Goal: Navigation & Orientation: Find specific page/section

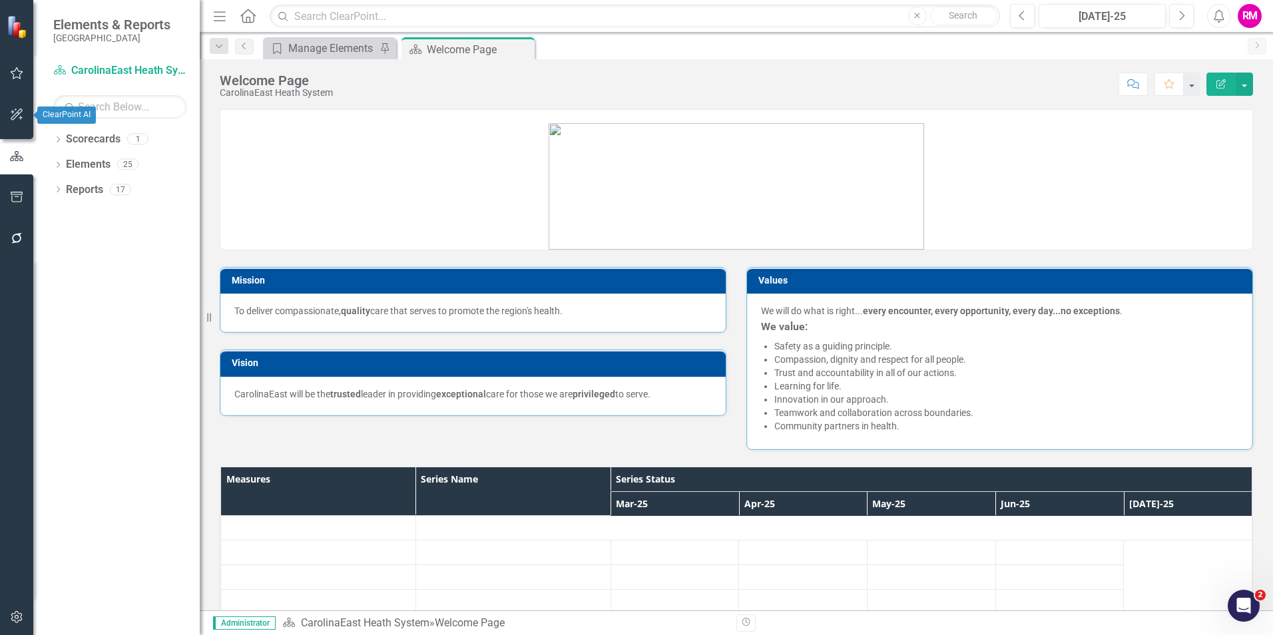
click at [14, 111] on icon "button" at bounding box center [17, 114] width 14 height 11
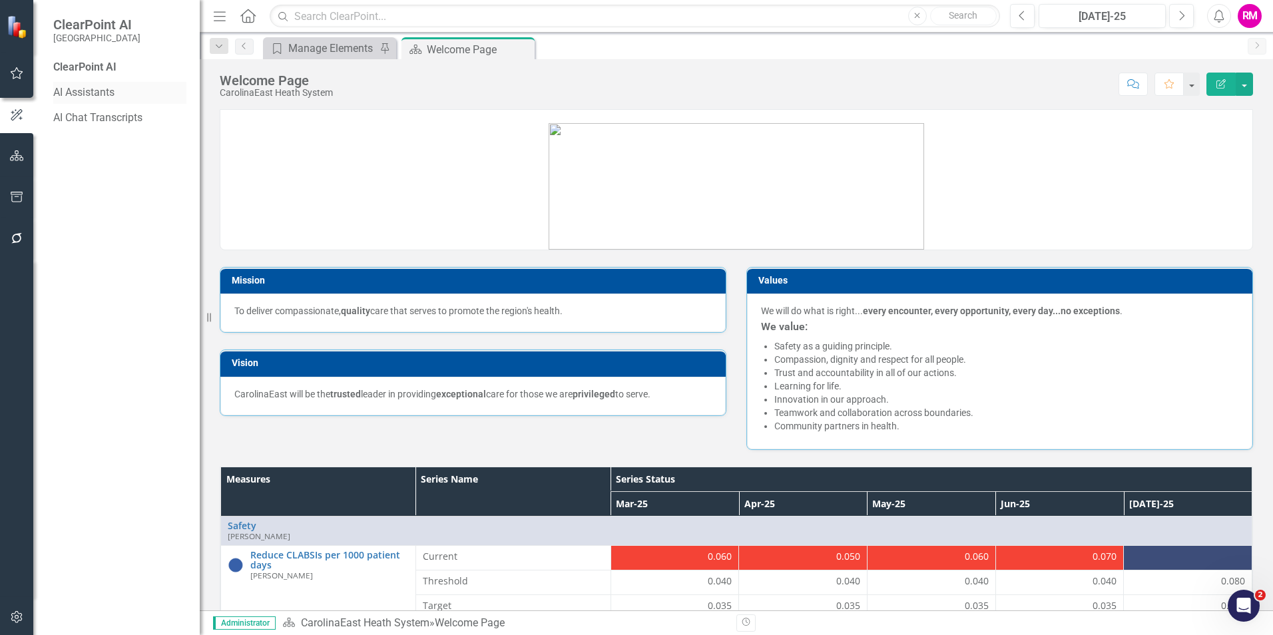
click at [97, 91] on link "AI Assistants" at bounding box center [119, 92] width 133 height 15
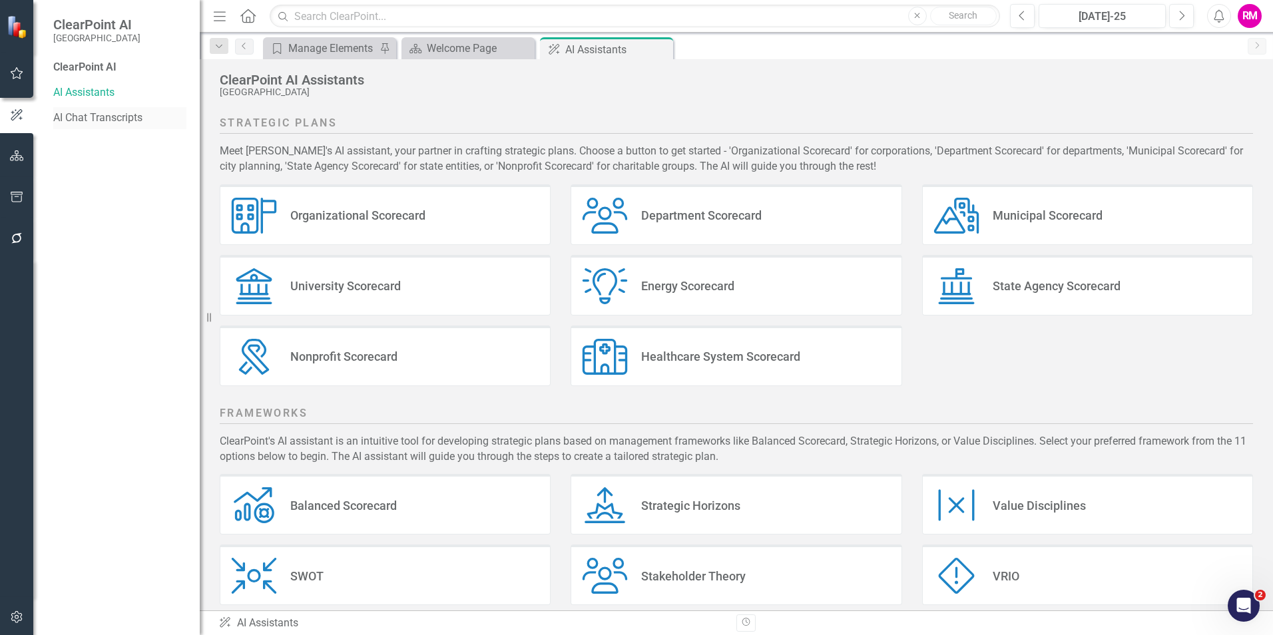
click at [112, 116] on link "AI Chat Transcripts" at bounding box center [119, 117] width 133 height 15
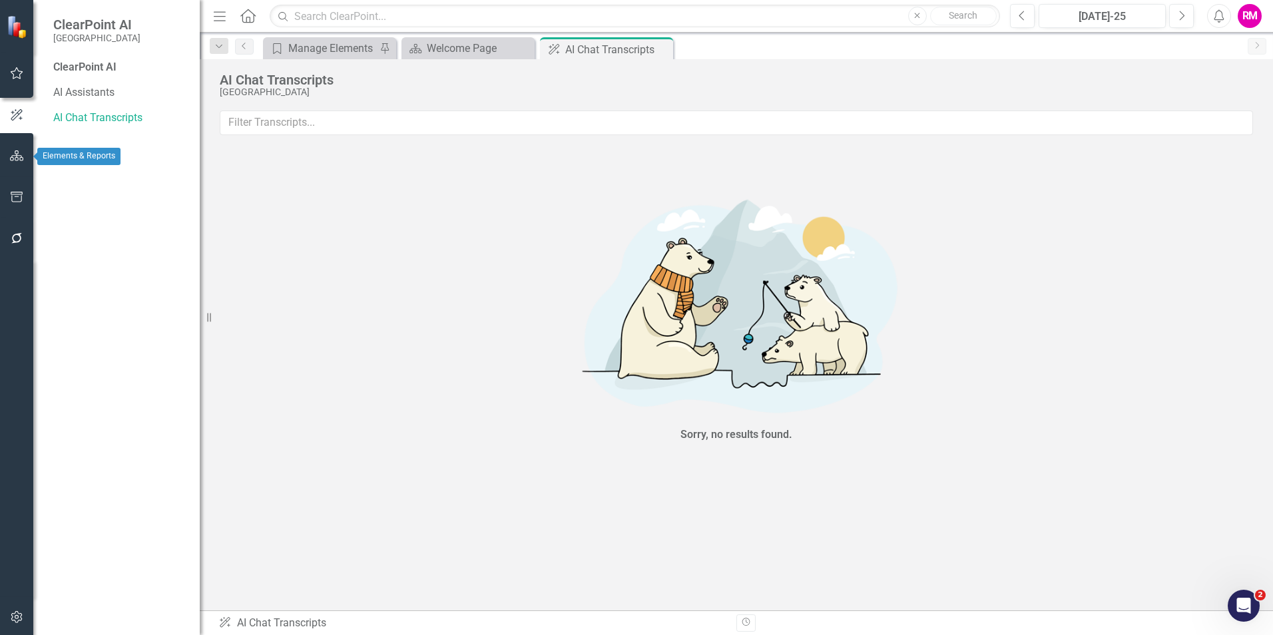
click at [17, 156] on icon "button" at bounding box center [17, 155] width 14 height 11
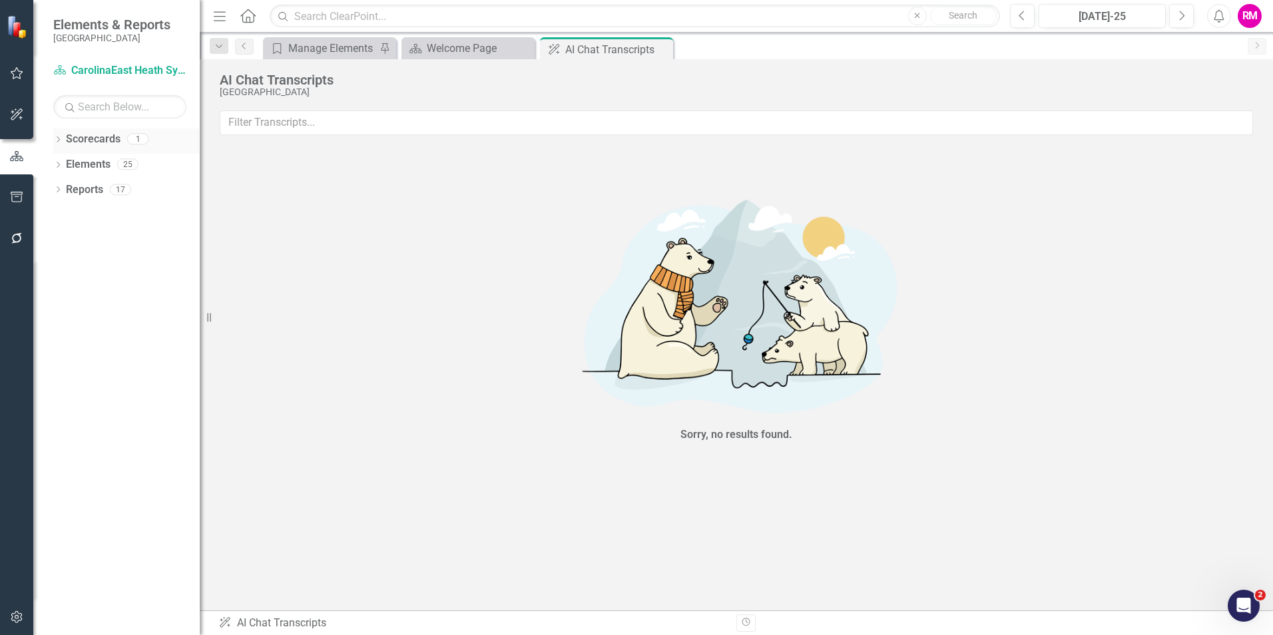
click at [95, 135] on link "Scorecards" at bounding box center [93, 139] width 55 height 15
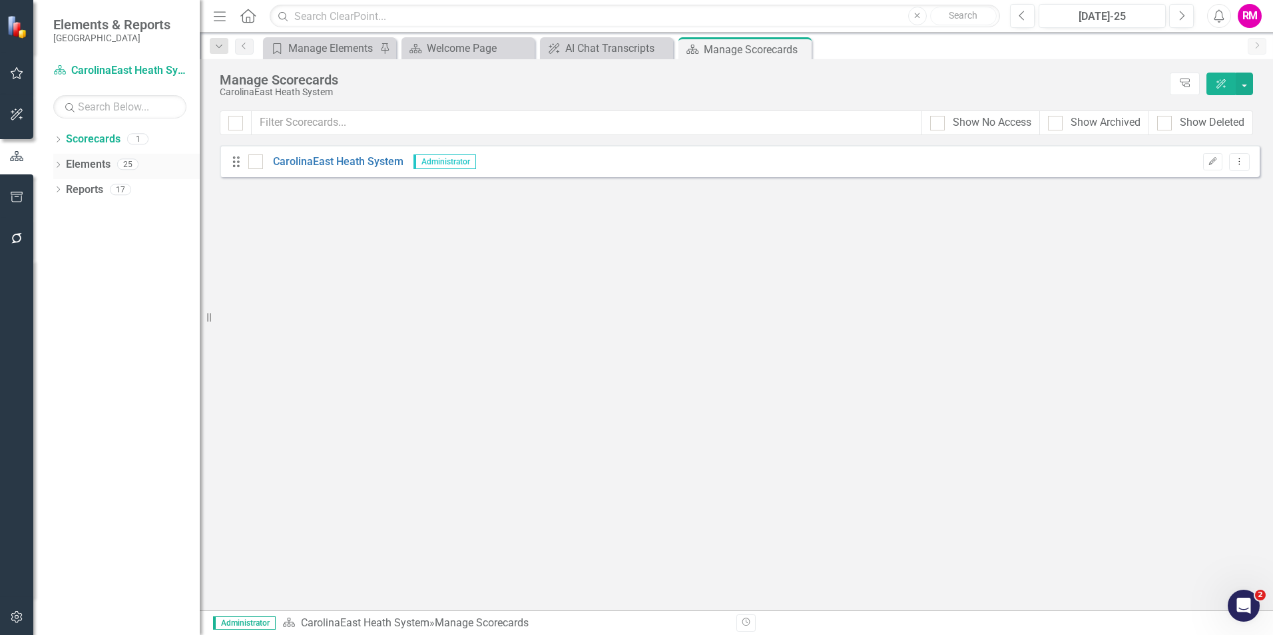
click at [92, 163] on link "Elements" at bounding box center [88, 164] width 45 height 15
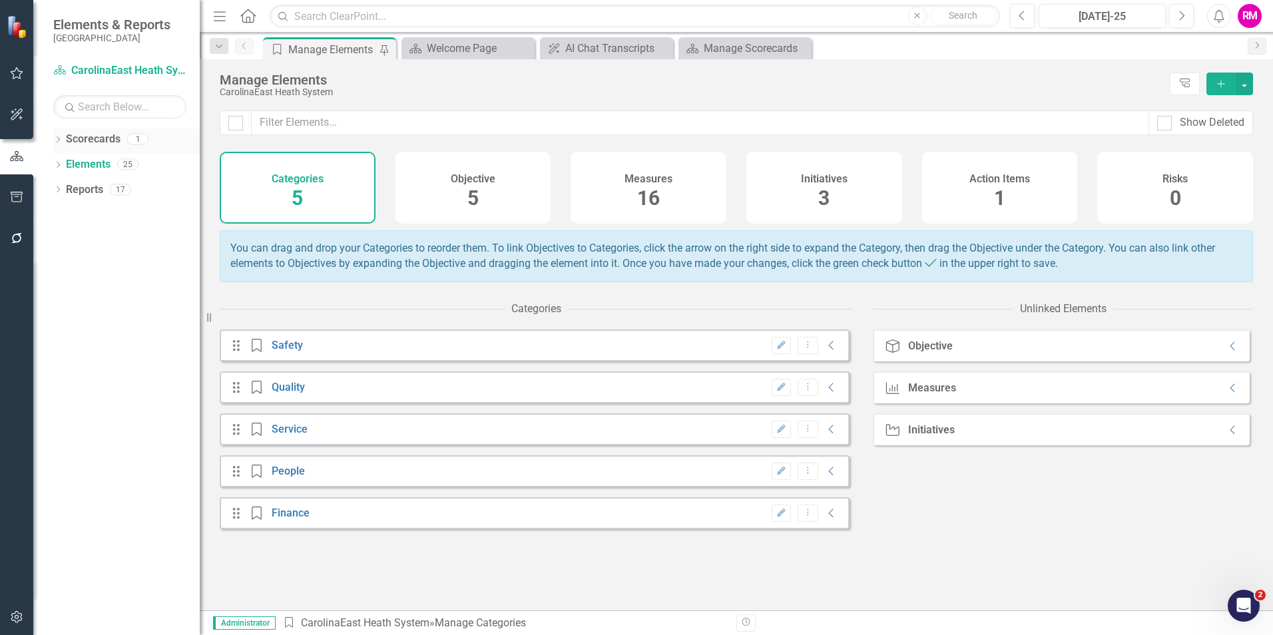
click at [97, 136] on link "Scorecards" at bounding box center [93, 139] width 55 height 15
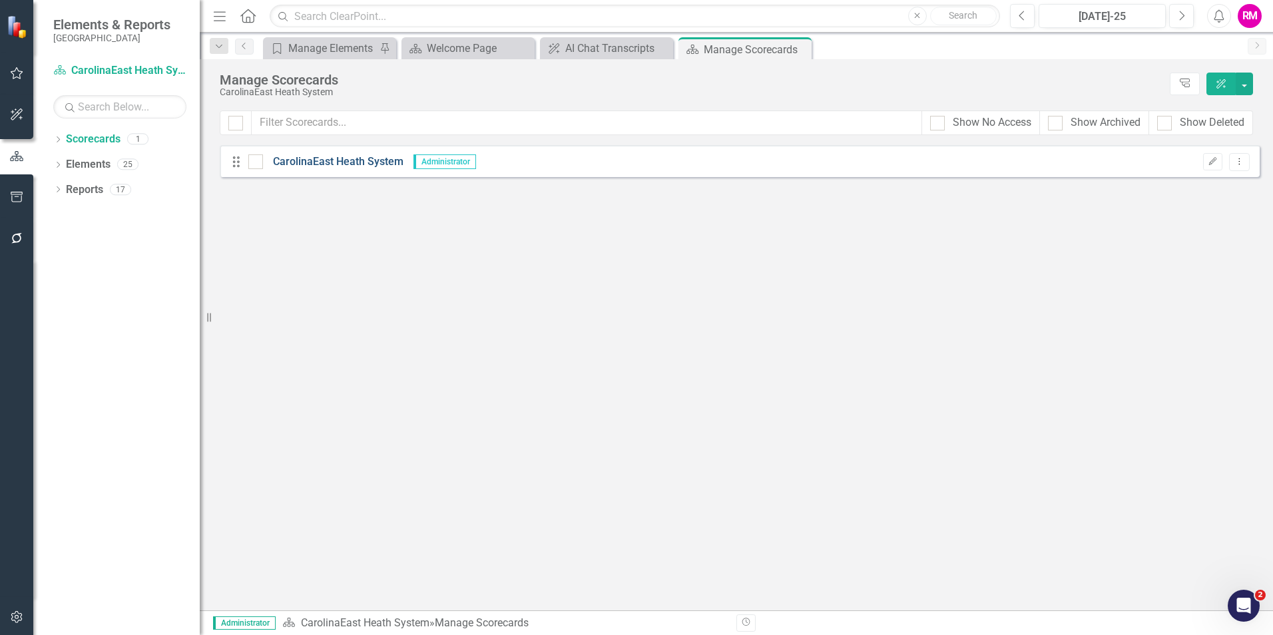
click at [344, 160] on link "CarolinaEast Heath System" at bounding box center [333, 161] width 140 height 15
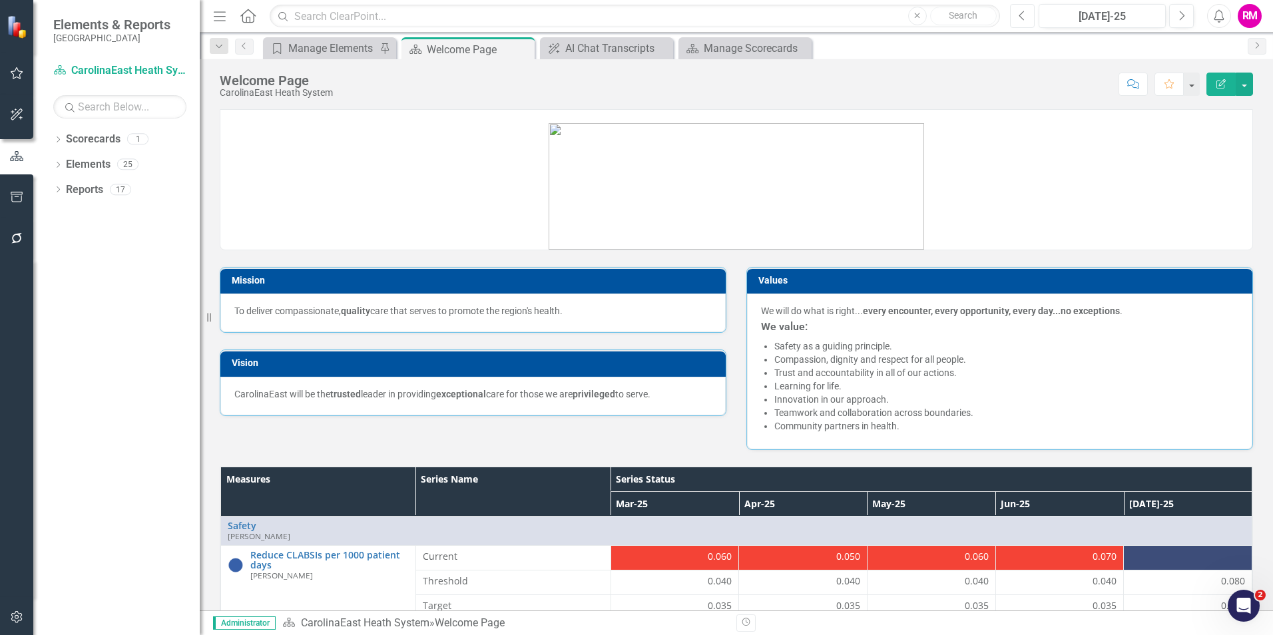
click at [1018, 15] on icon "Previous" at bounding box center [1021, 16] width 7 height 12
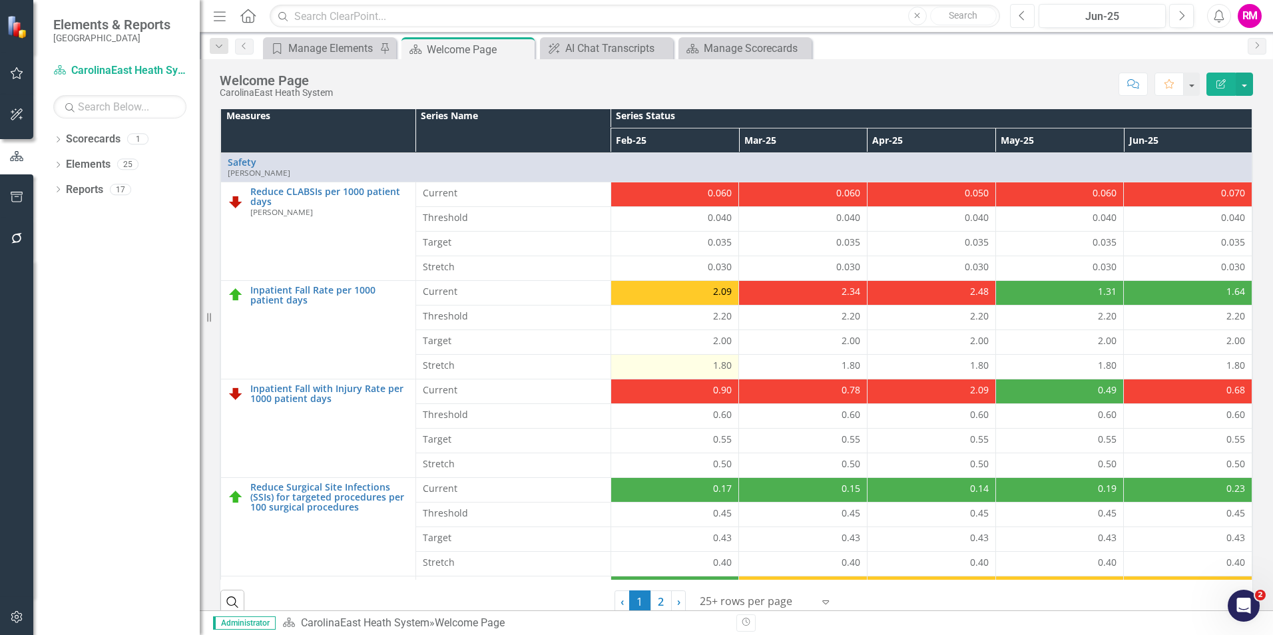
scroll to position [380, 0]
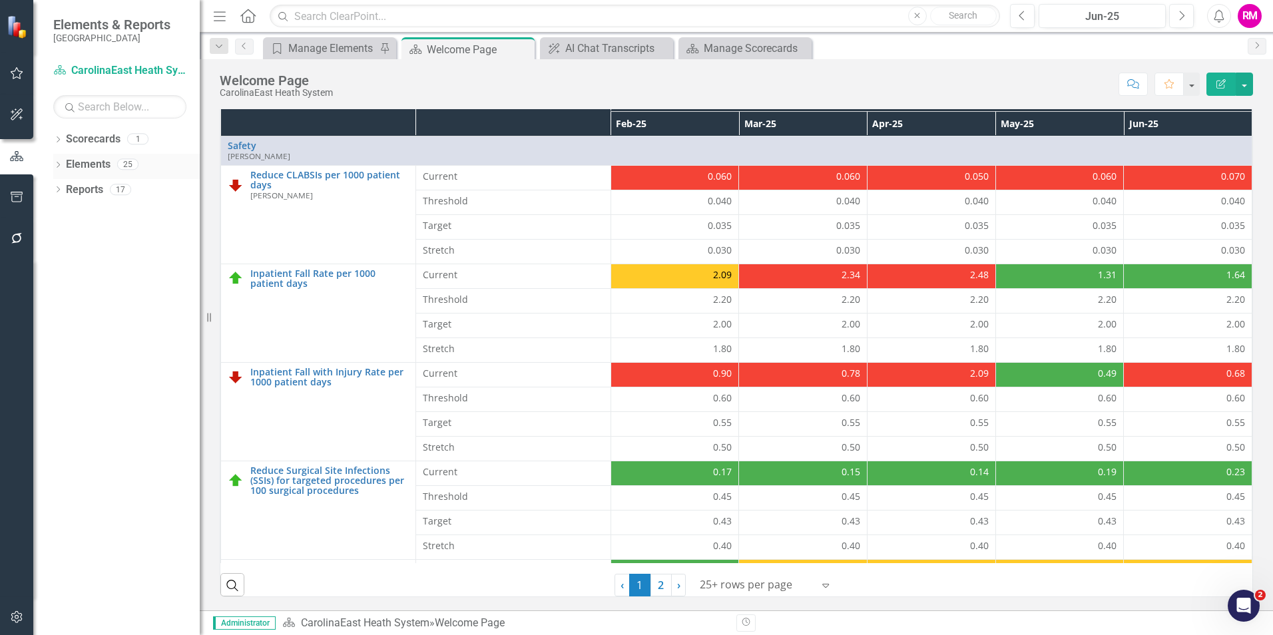
click at [57, 162] on div "Dropdown" at bounding box center [57, 165] width 9 height 11
click at [57, 313] on icon "Dropdown" at bounding box center [57, 316] width 9 height 7
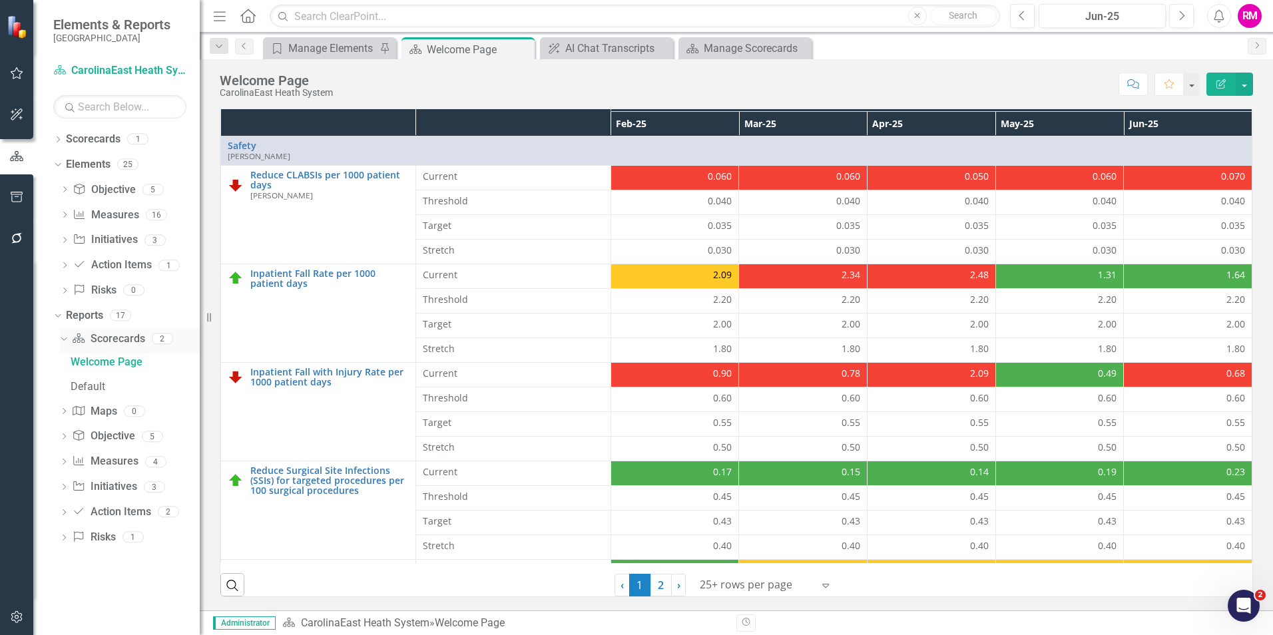
click at [119, 335] on link "Scorecard Scorecards" at bounding box center [108, 338] width 73 height 15
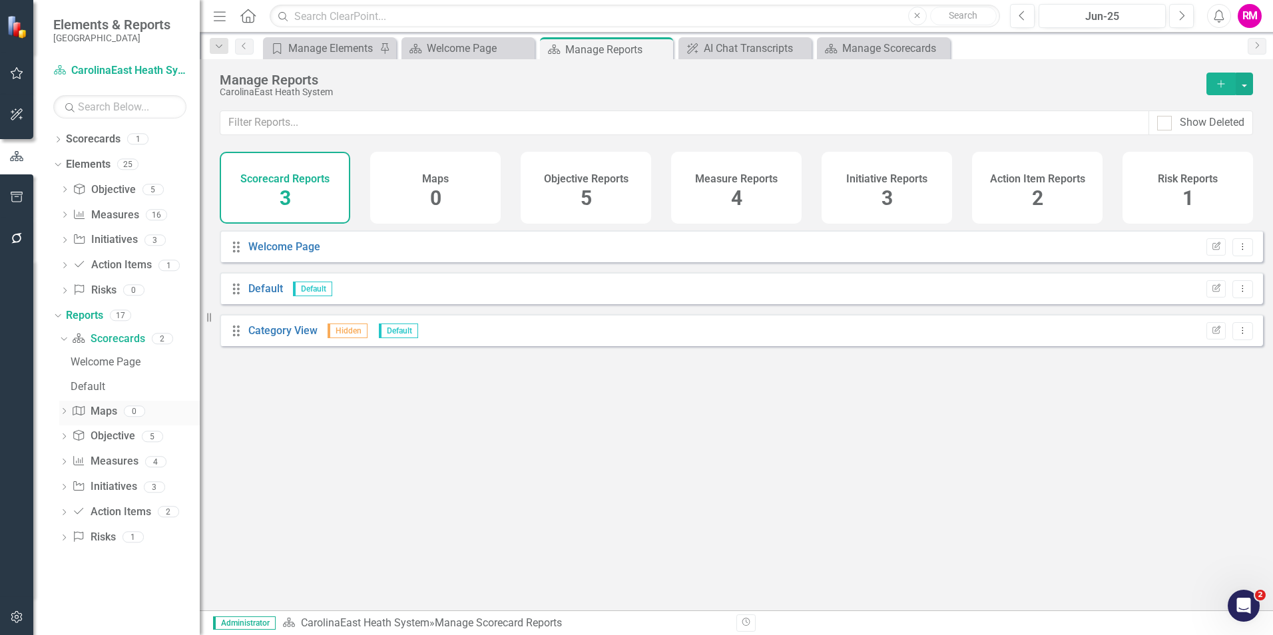
click at [97, 409] on link "Map Maps" at bounding box center [94, 411] width 45 height 15
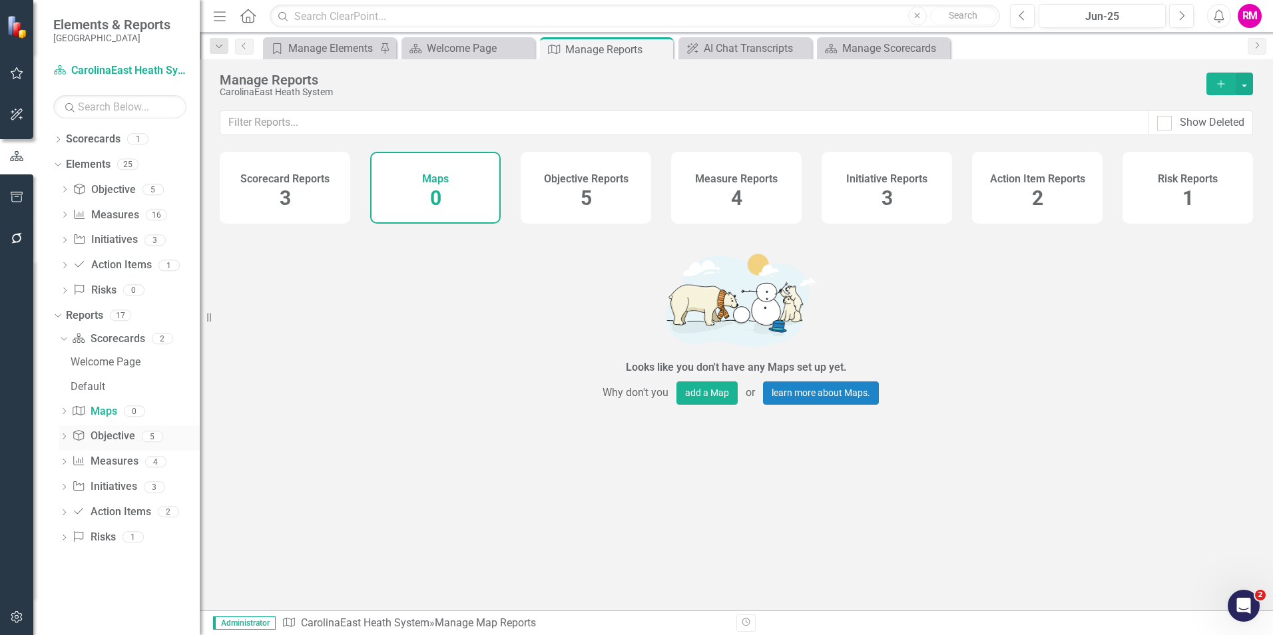
click at [110, 438] on link "Objective Objective" at bounding box center [103, 436] width 63 height 15
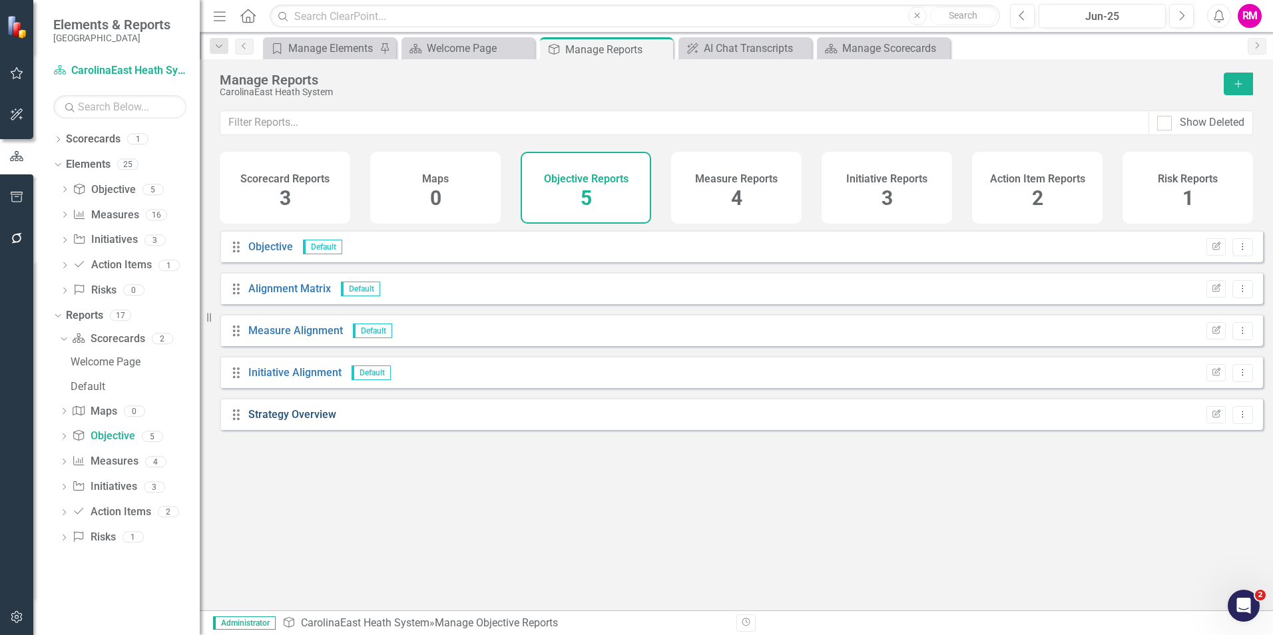
click at [284, 421] on link "Strategy Overview" at bounding box center [292, 414] width 88 height 13
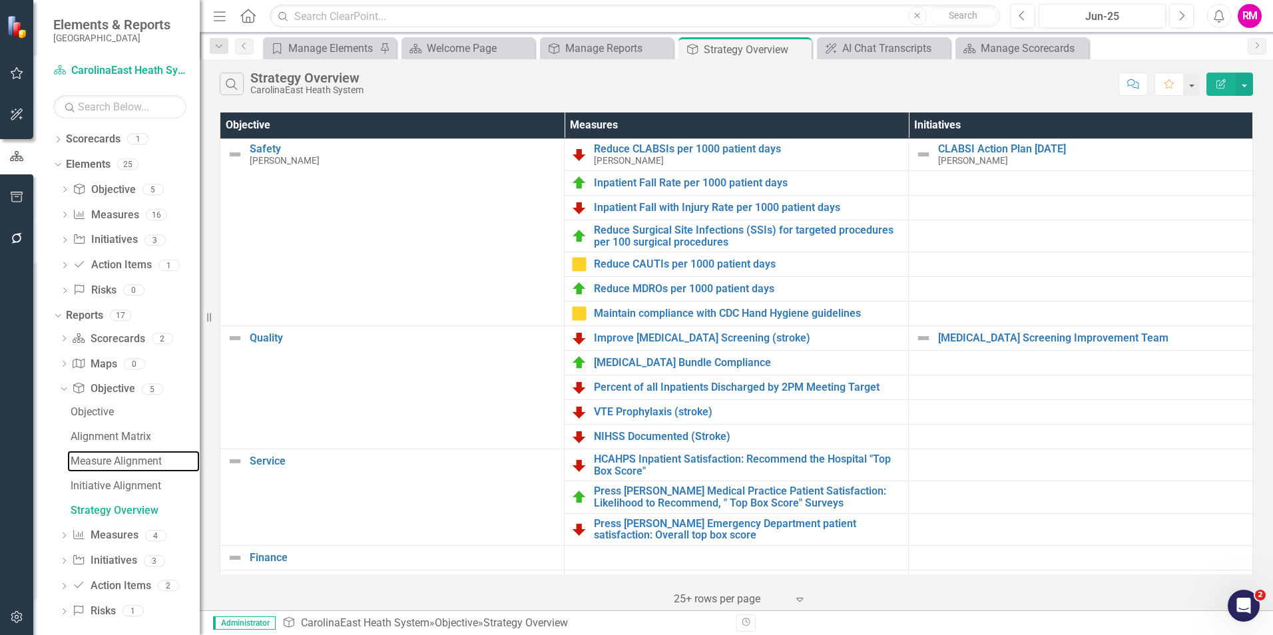
click at [95, 459] on div "Measure Alignment" at bounding box center [135, 461] width 129 height 12
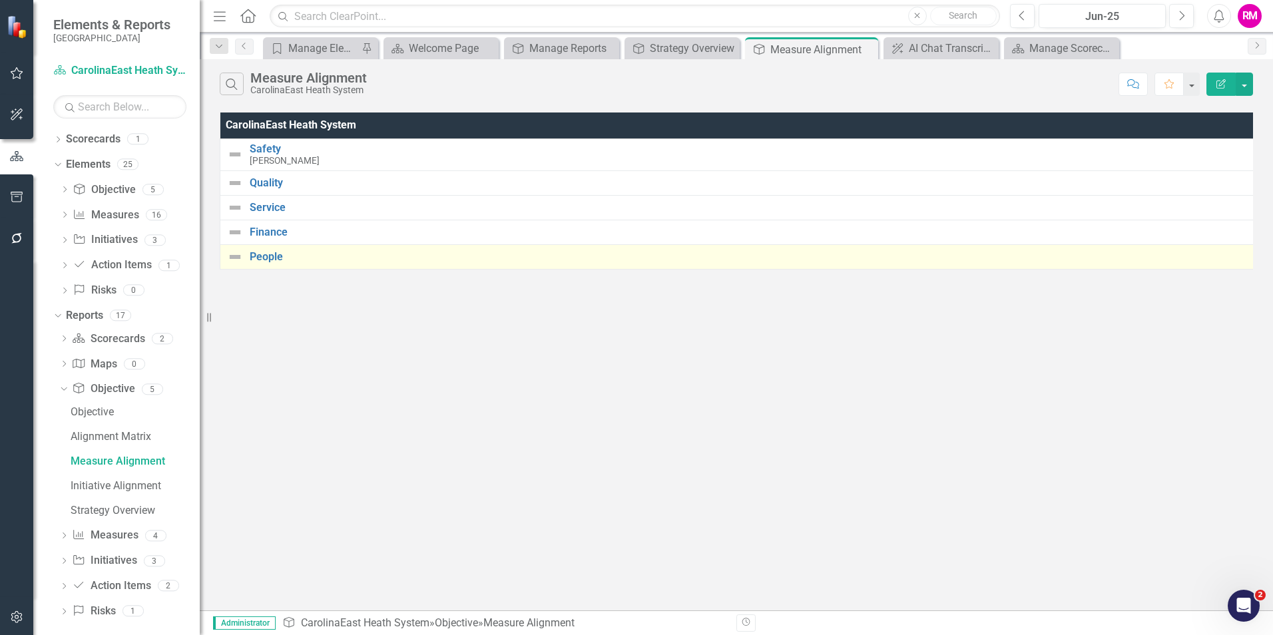
click at [237, 257] on img at bounding box center [235, 257] width 16 height 16
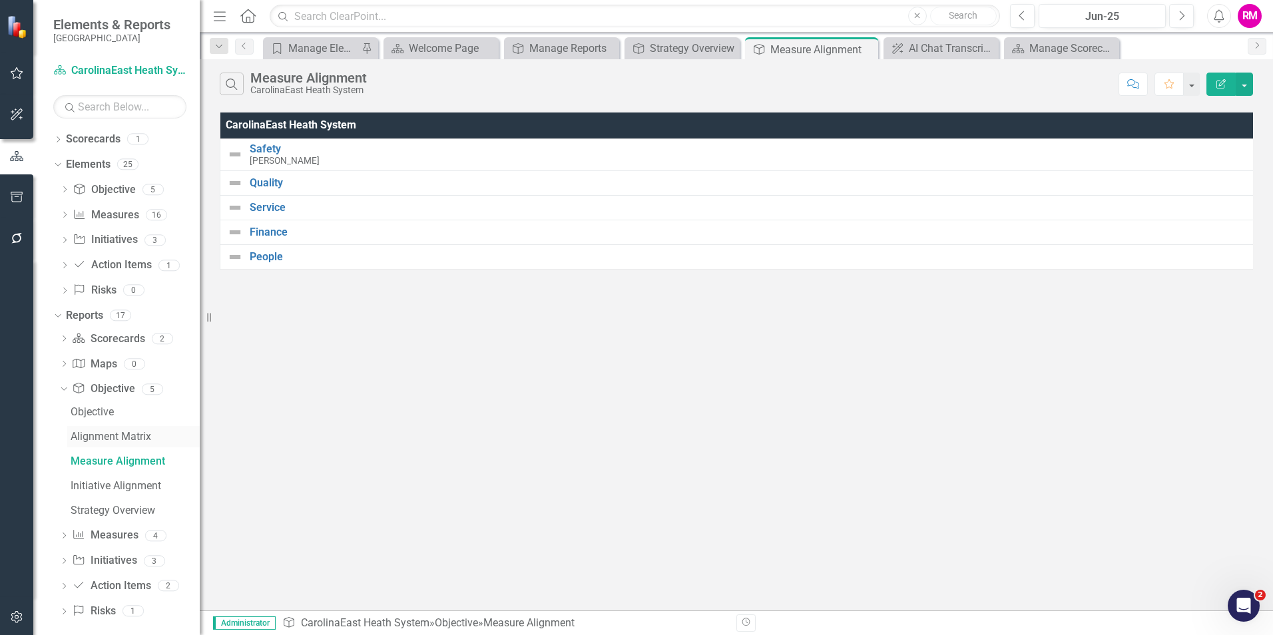
click at [93, 435] on div "Alignment Matrix" at bounding box center [135, 437] width 129 height 12
click at [99, 484] on div "Initiative Alignment" at bounding box center [135, 486] width 129 height 12
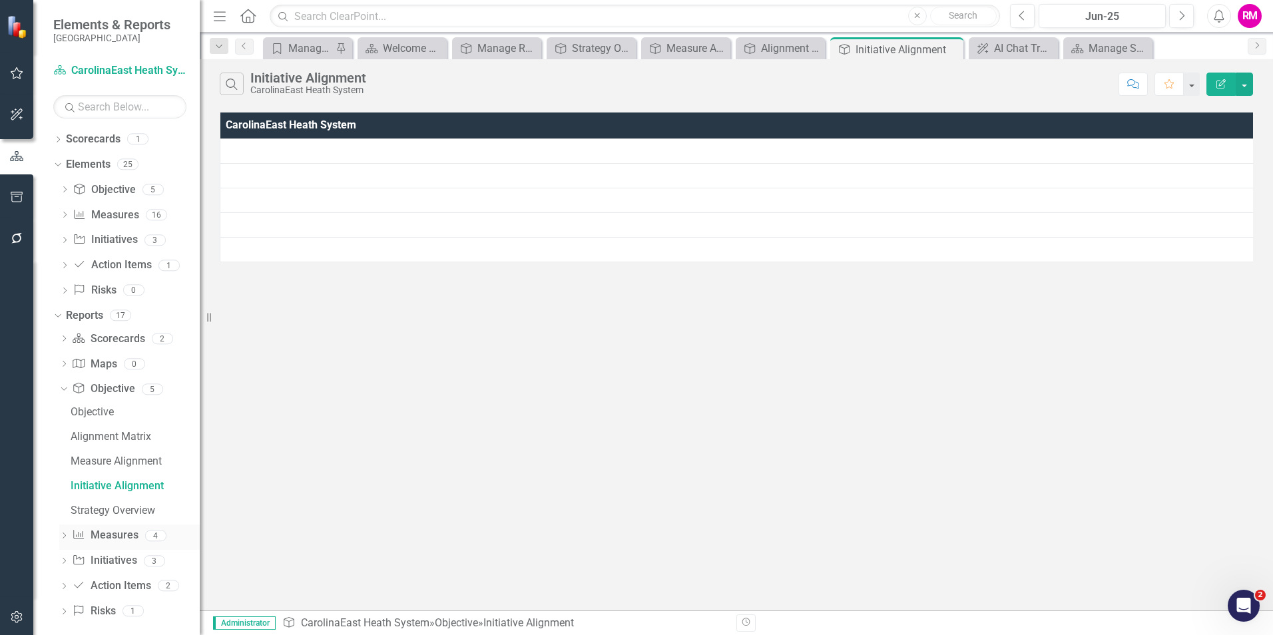
click at [105, 533] on link "Measure Measures" at bounding box center [105, 535] width 66 height 15
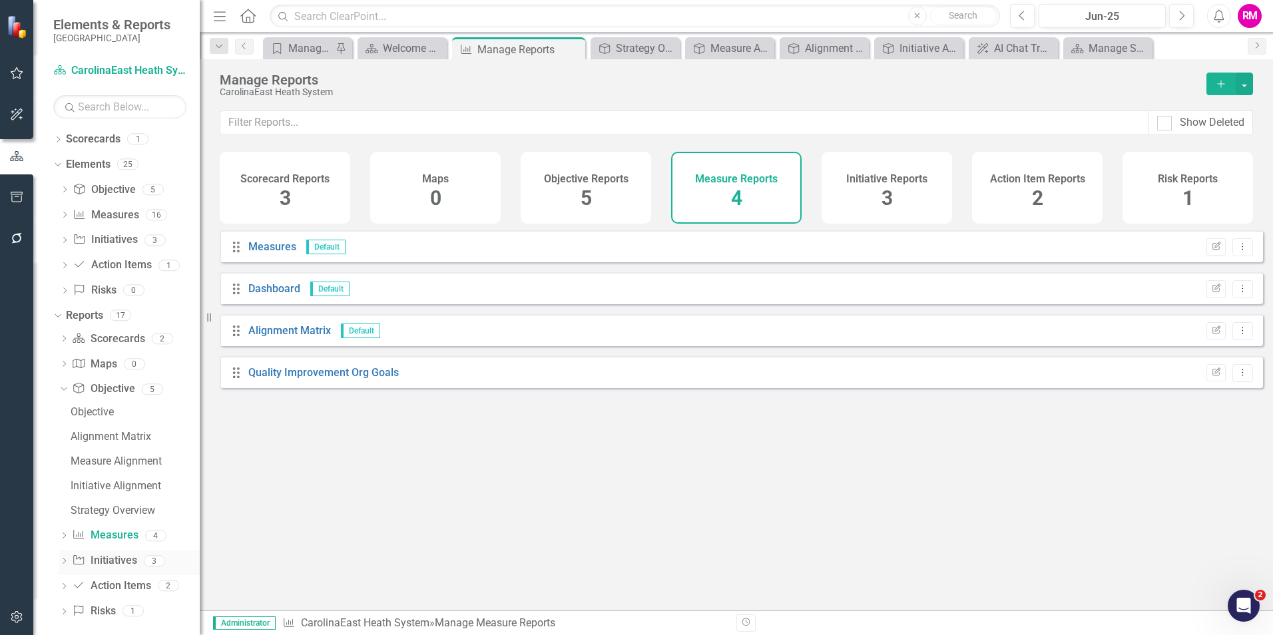
click at [108, 556] on link "Initiative Initiatives" at bounding box center [104, 560] width 65 height 15
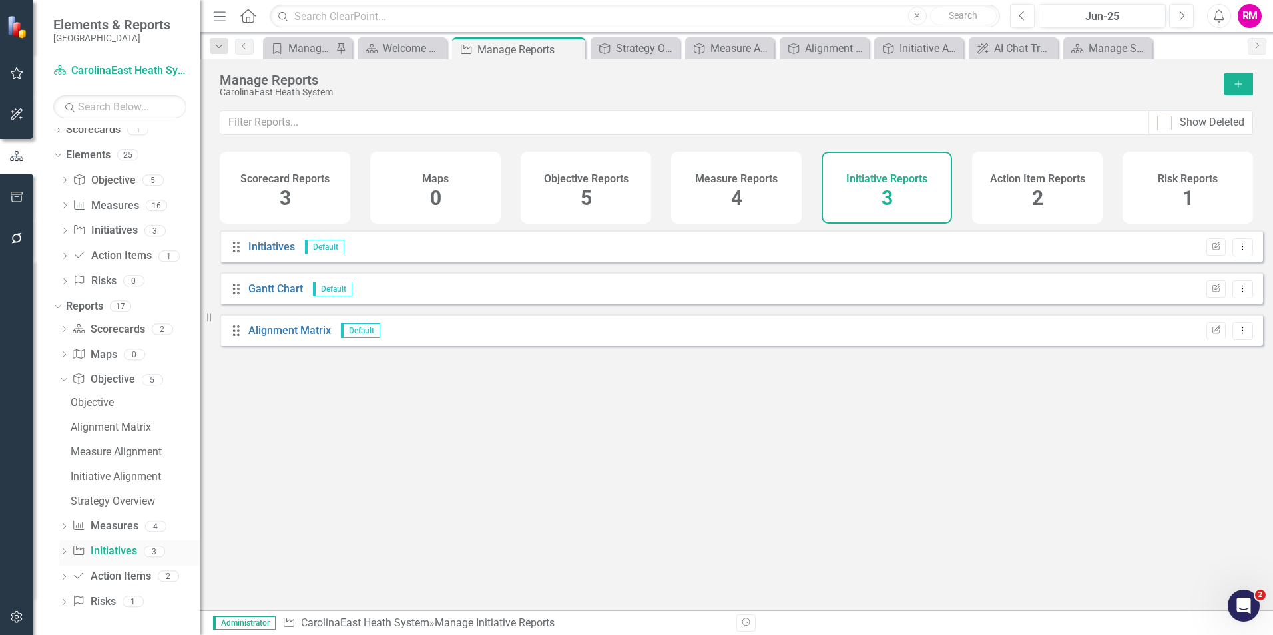
scroll to position [11, 0]
click at [115, 575] on link "Action Item Action Items" at bounding box center [111, 575] width 79 height 15
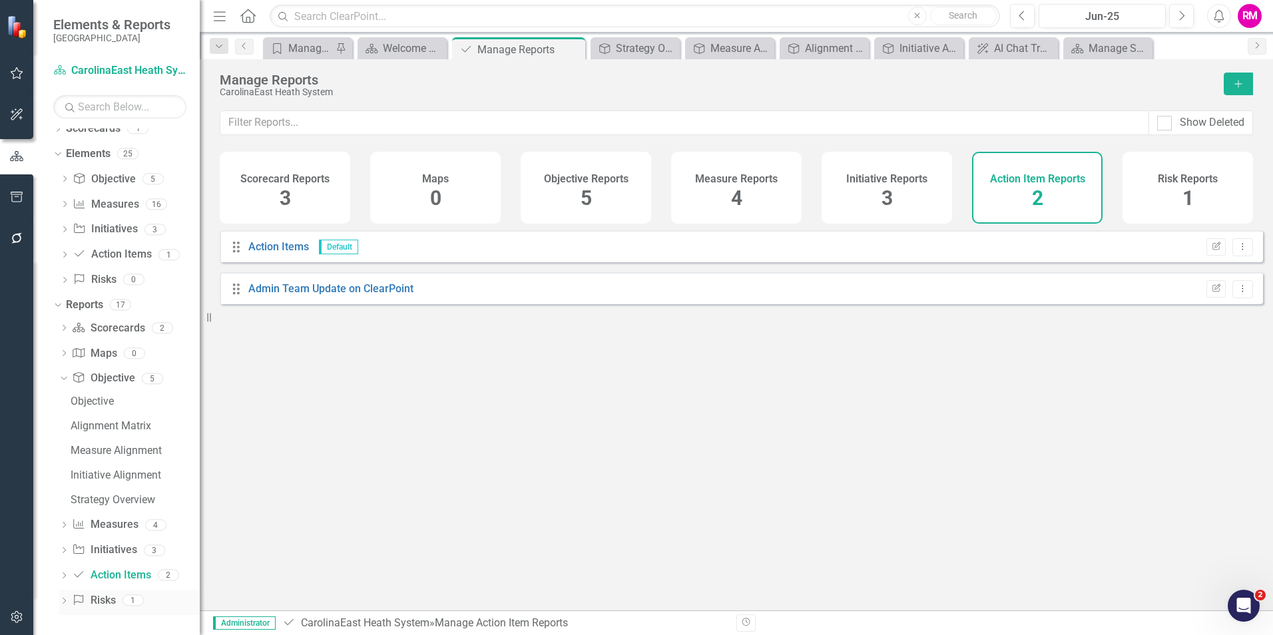
click at [105, 596] on link "Risk Risks" at bounding box center [93, 600] width 43 height 15
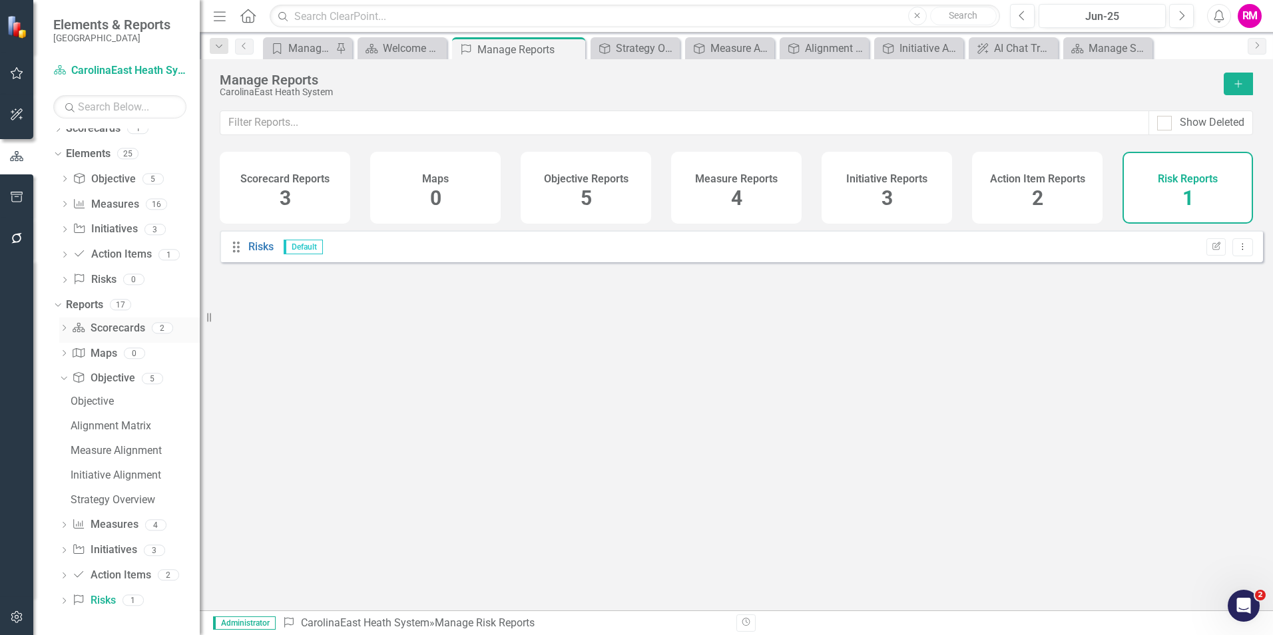
click at [114, 324] on link "Scorecard Scorecards" at bounding box center [108, 328] width 73 height 15
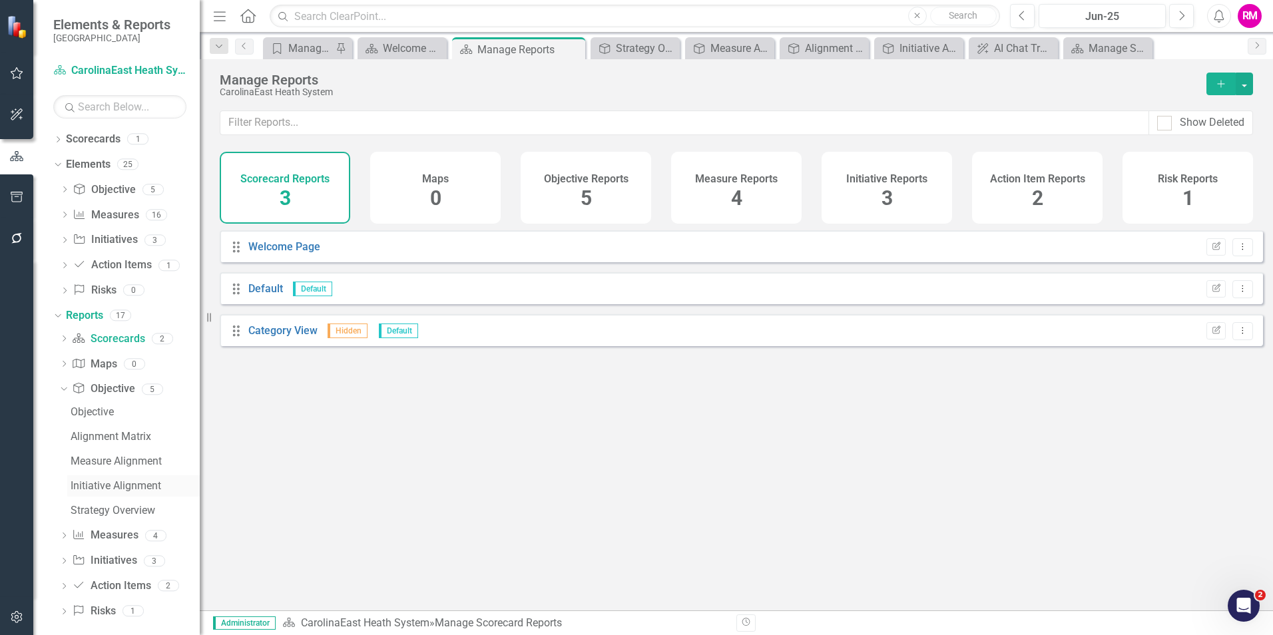
click at [96, 487] on div "Initiative Alignment" at bounding box center [135, 486] width 129 height 12
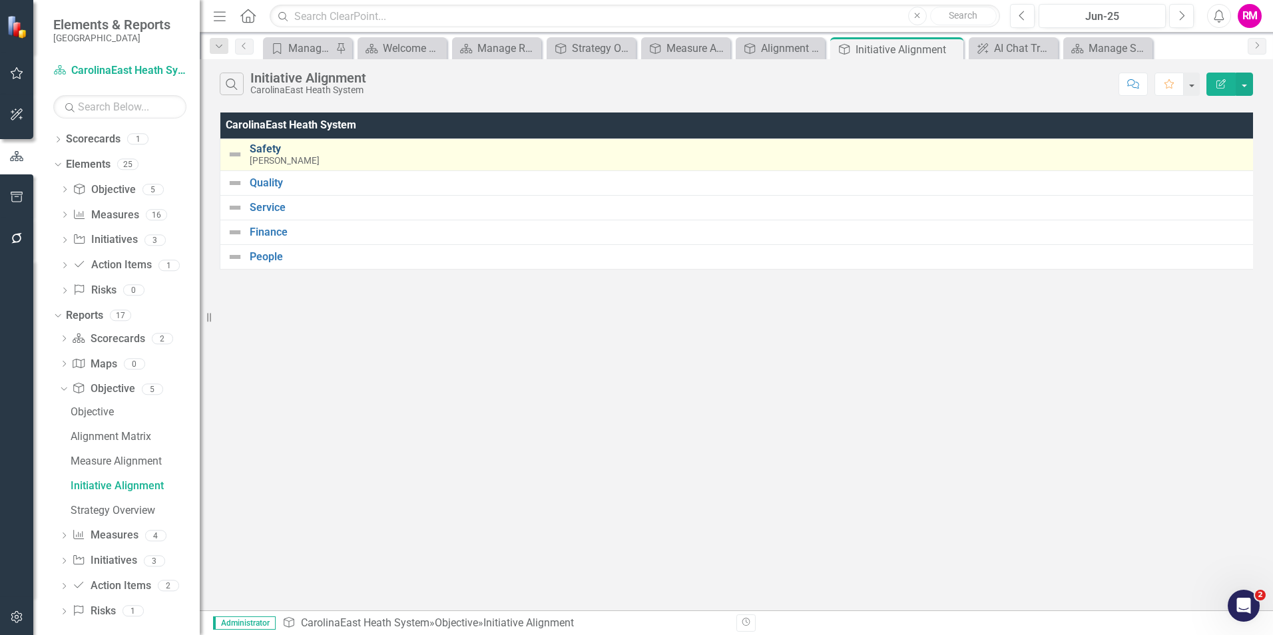
click at [294, 152] on link "Safety" at bounding box center [750, 149] width 1000 height 12
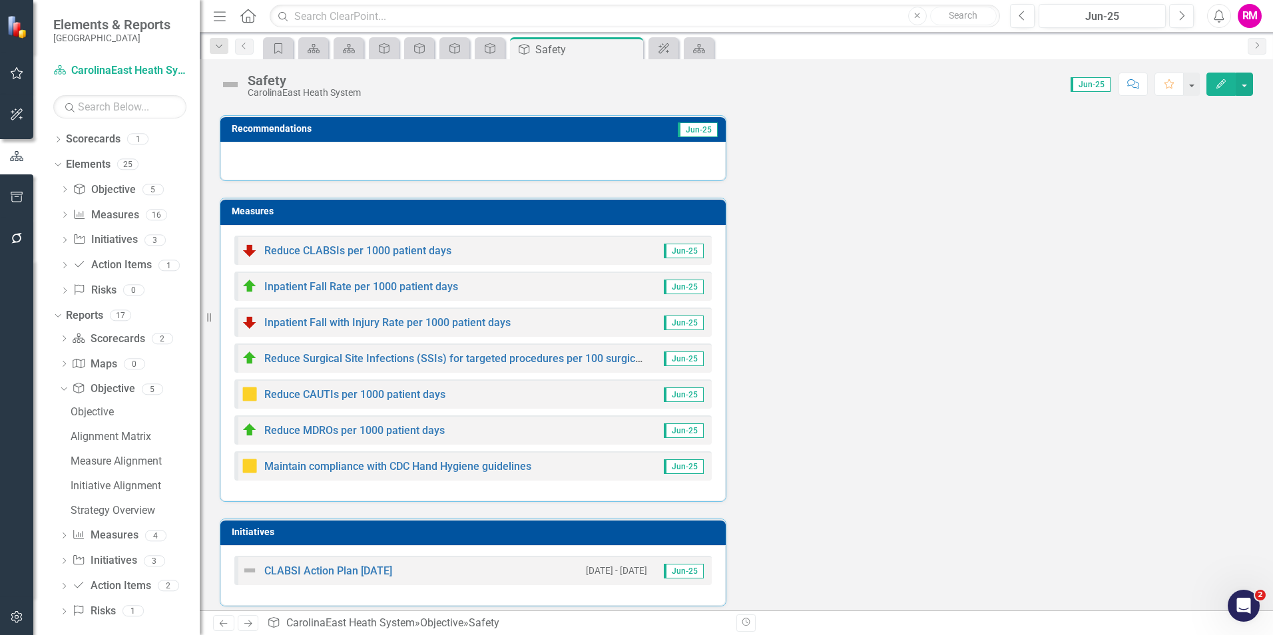
scroll to position [174, 0]
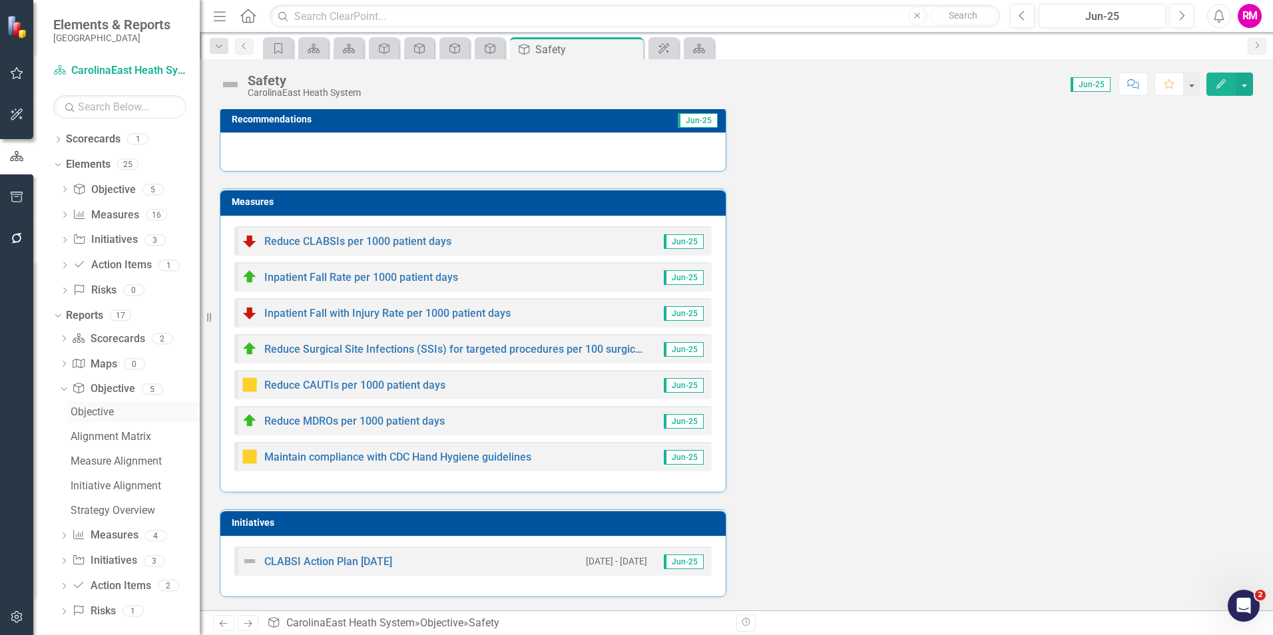
click at [99, 407] on div "Objective" at bounding box center [135, 412] width 129 height 12
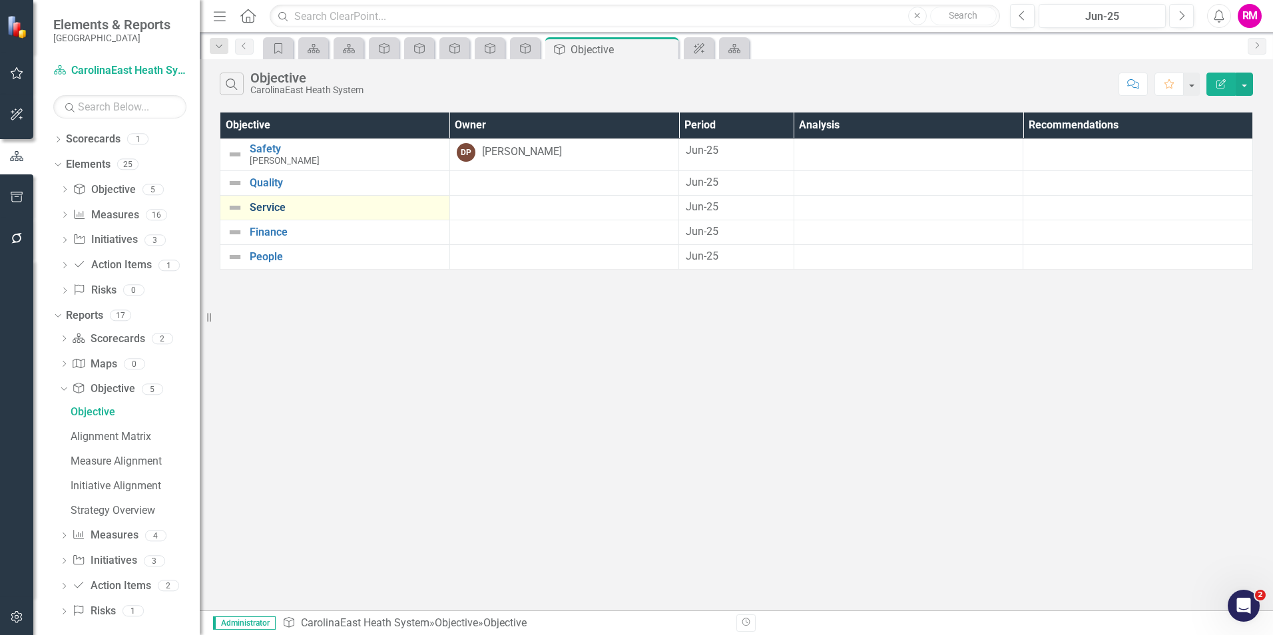
click at [258, 209] on link "Service" at bounding box center [346, 208] width 193 height 12
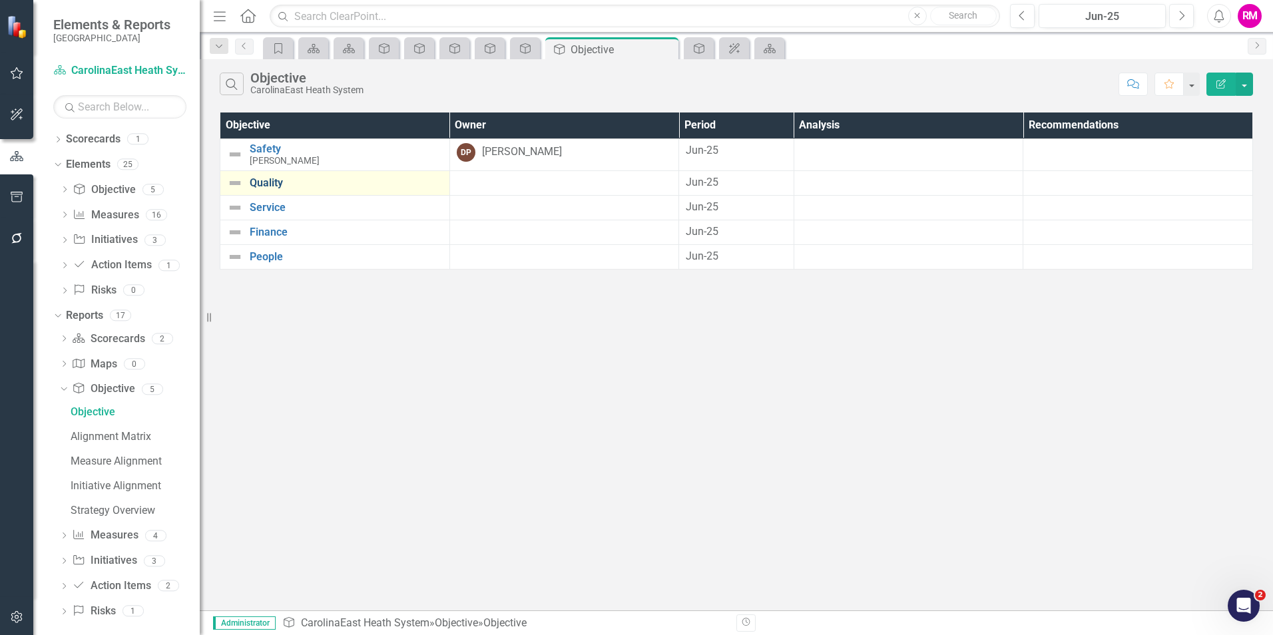
click at [253, 183] on link "Quality" at bounding box center [346, 183] width 193 height 12
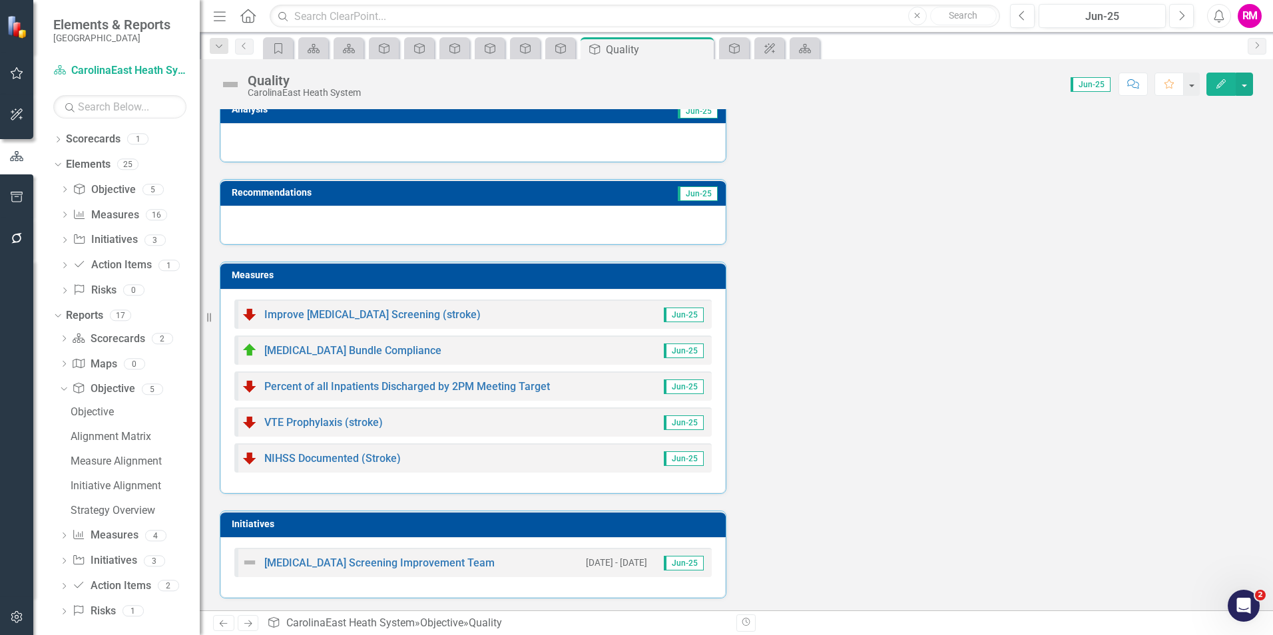
scroll to position [99, 0]
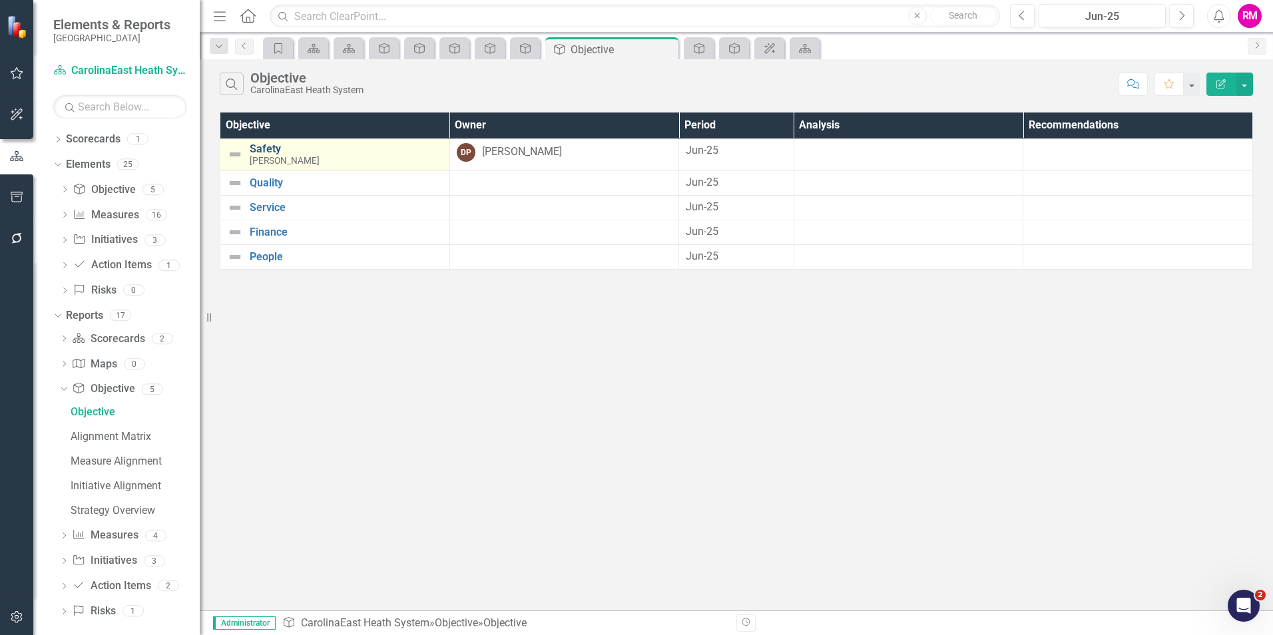
click at [270, 146] on link "Safety" at bounding box center [346, 149] width 193 height 12
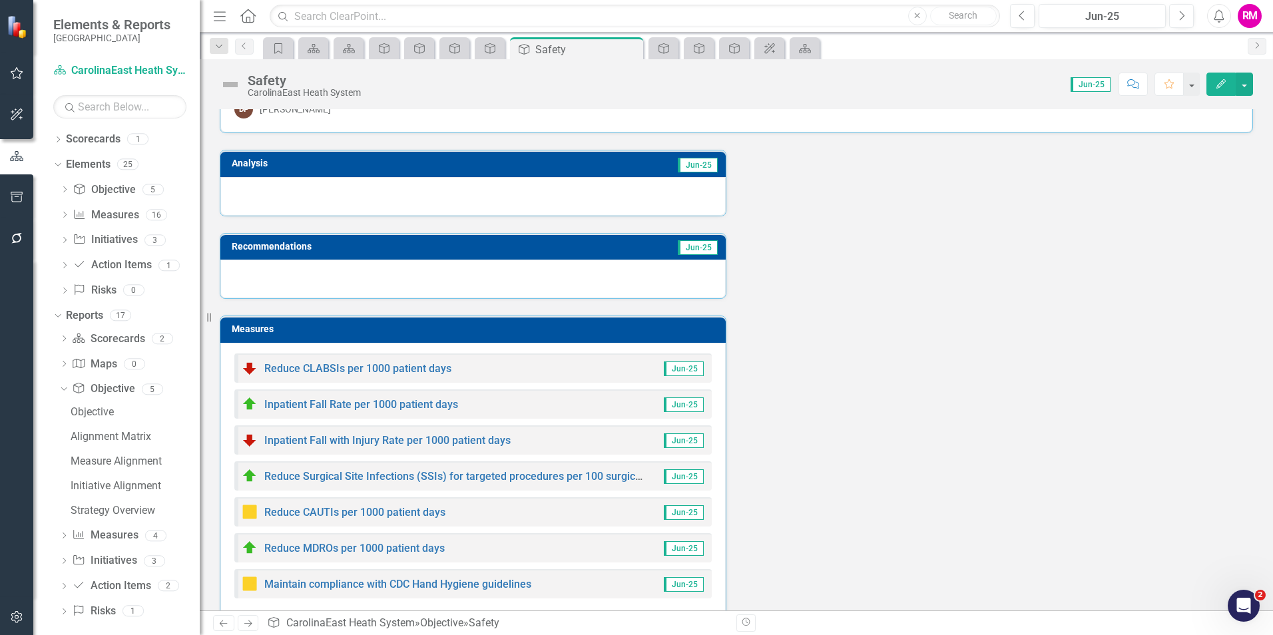
scroll to position [67, 0]
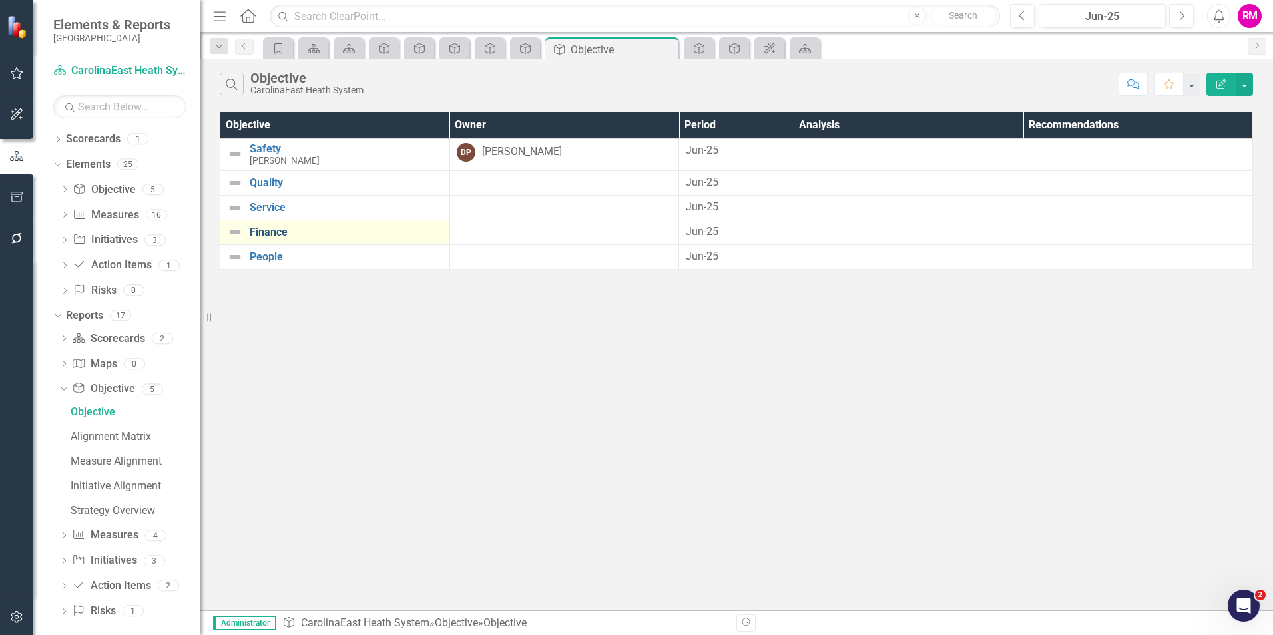
click at [262, 232] on link "Finance" at bounding box center [346, 232] width 193 height 12
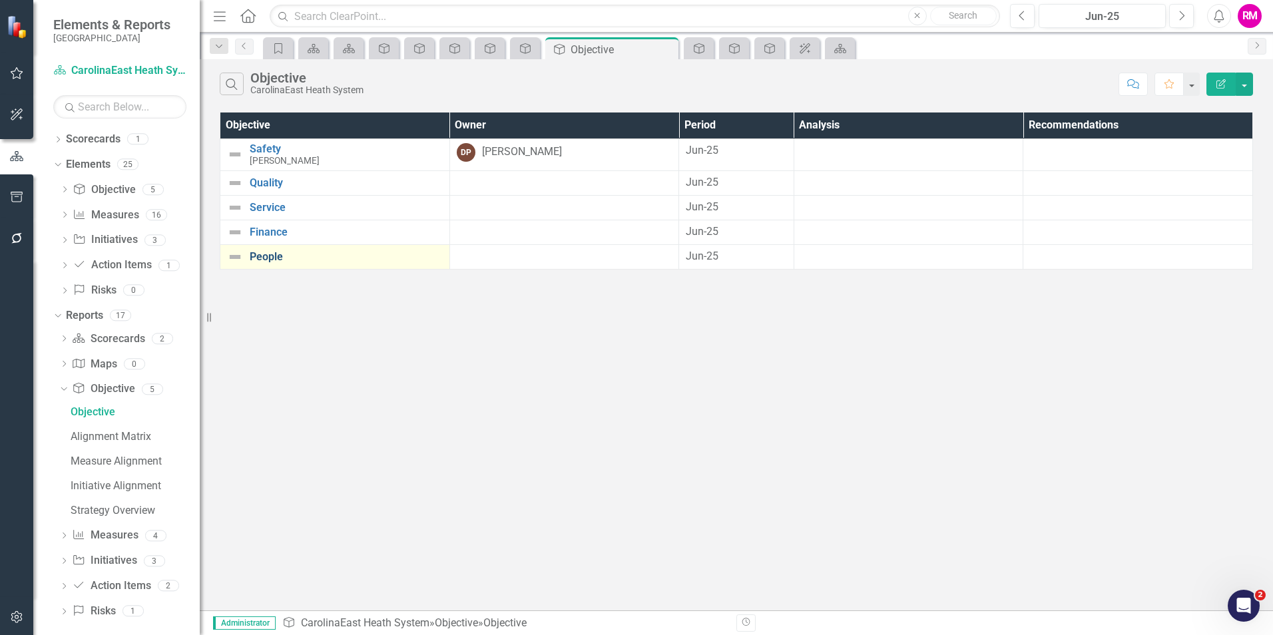
click at [262, 260] on link "People" at bounding box center [346, 257] width 193 height 12
click at [113, 215] on link "Measure Measures" at bounding box center [106, 215] width 66 height 15
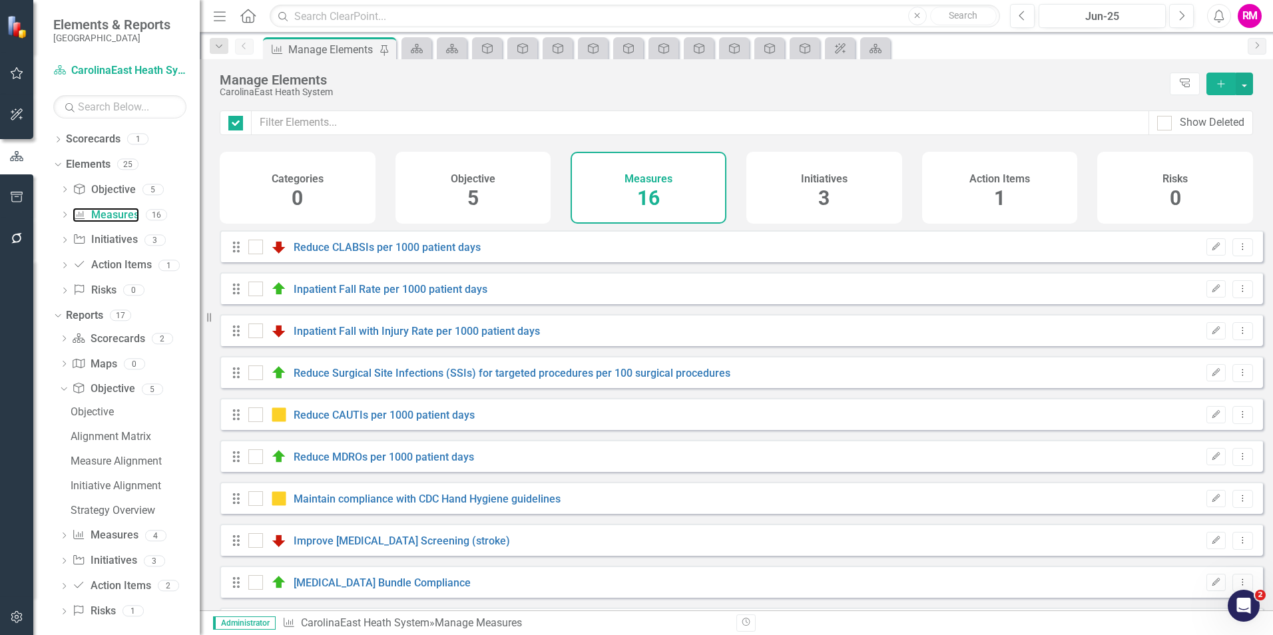
checkbox input "false"
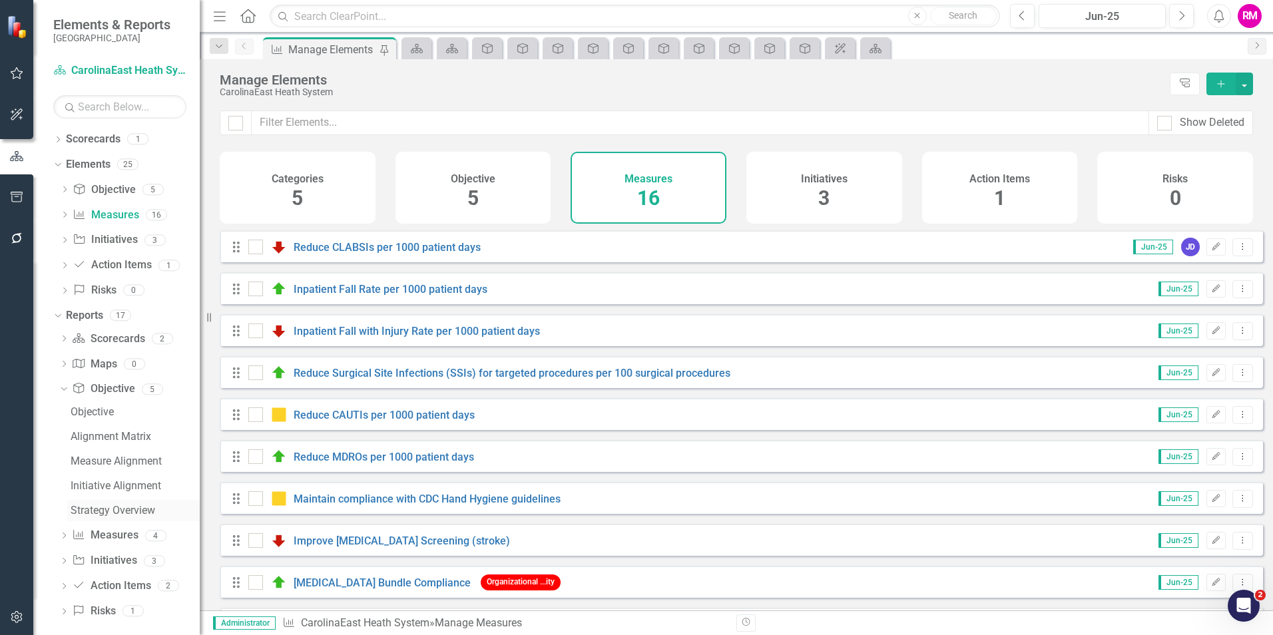
click at [110, 511] on div "Strategy Overview" at bounding box center [135, 511] width 129 height 12
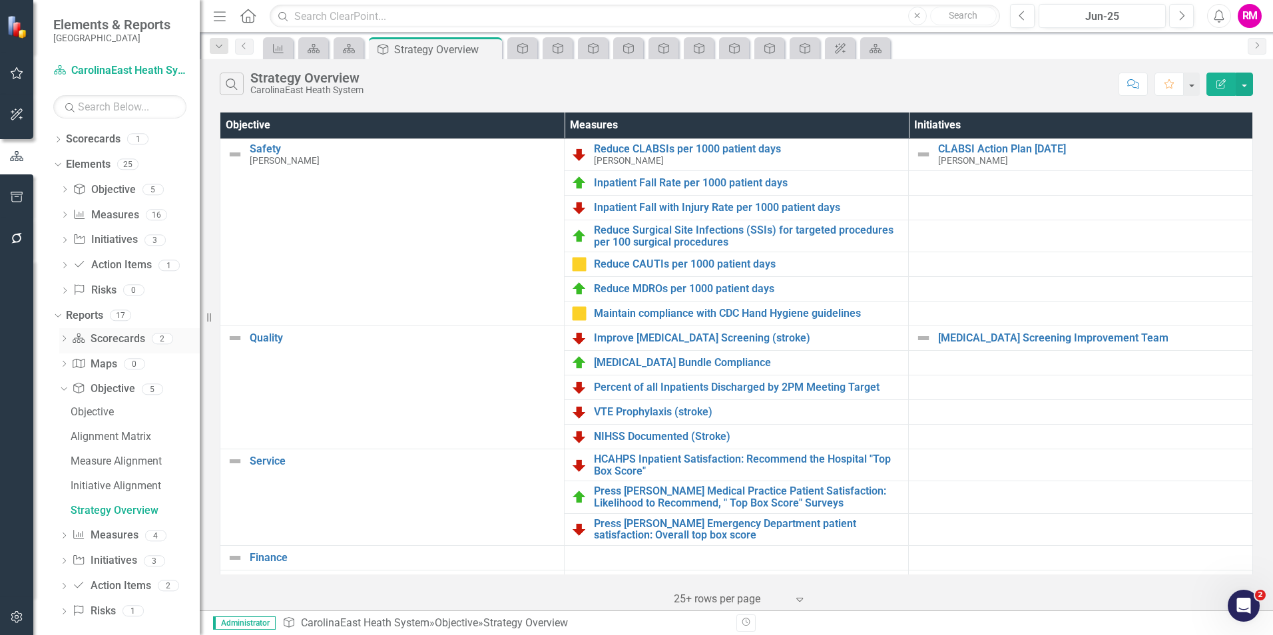
click at [108, 335] on link "Scorecard Scorecards" at bounding box center [108, 338] width 73 height 15
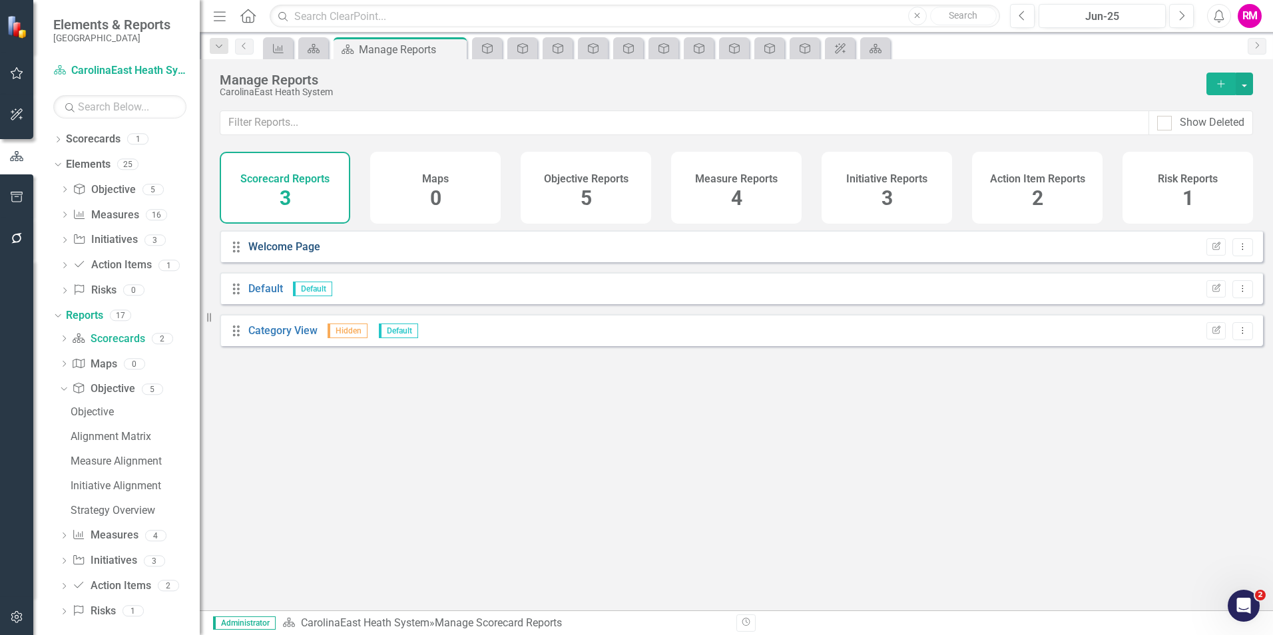
click at [278, 253] on link "Welcome Page" at bounding box center [284, 246] width 72 height 13
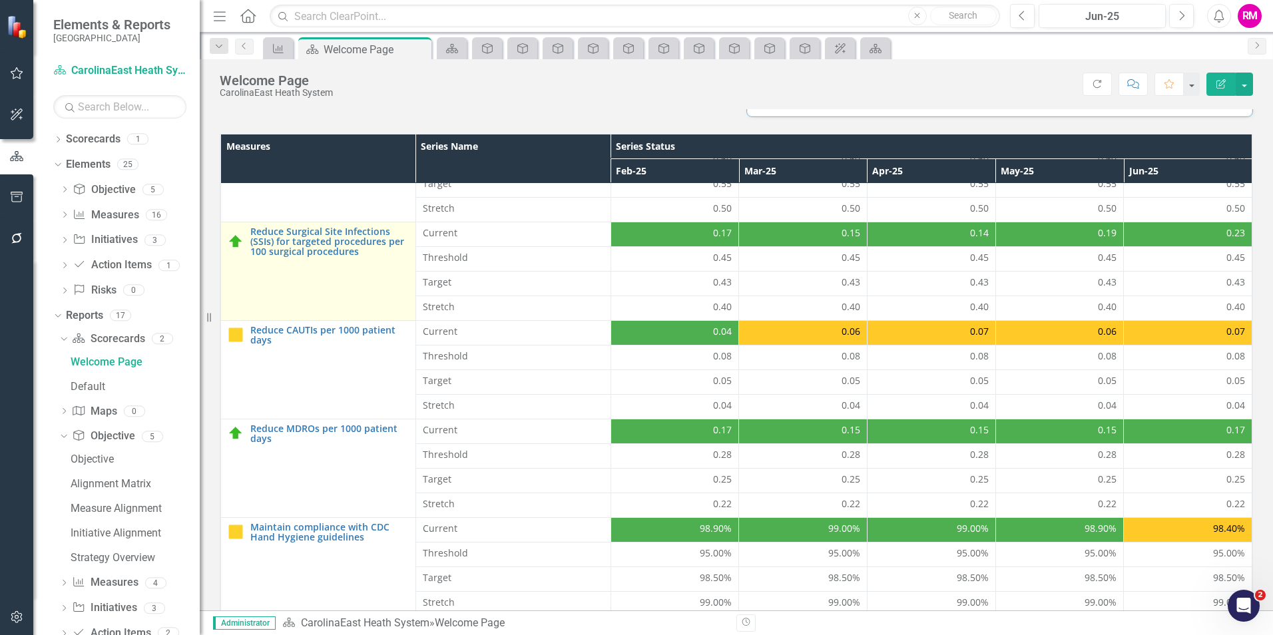
scroll to position [292, 0]
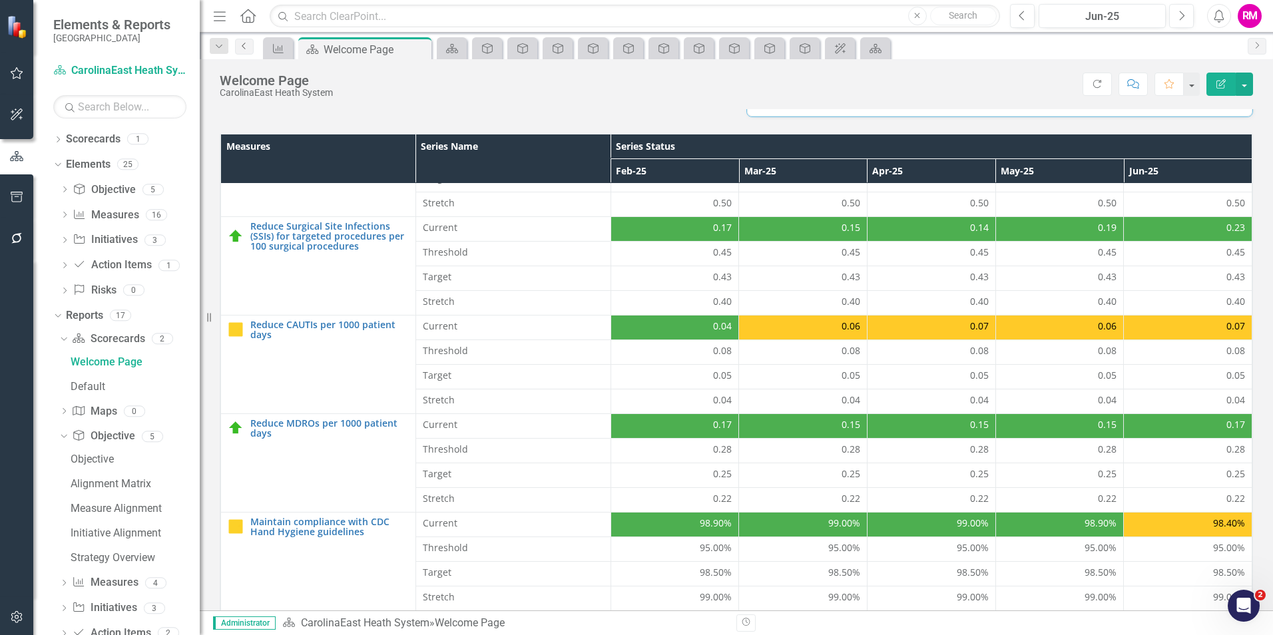
click at [244, 47] on icon "Previous" at bounding box center [244, 46] width 11 height 8
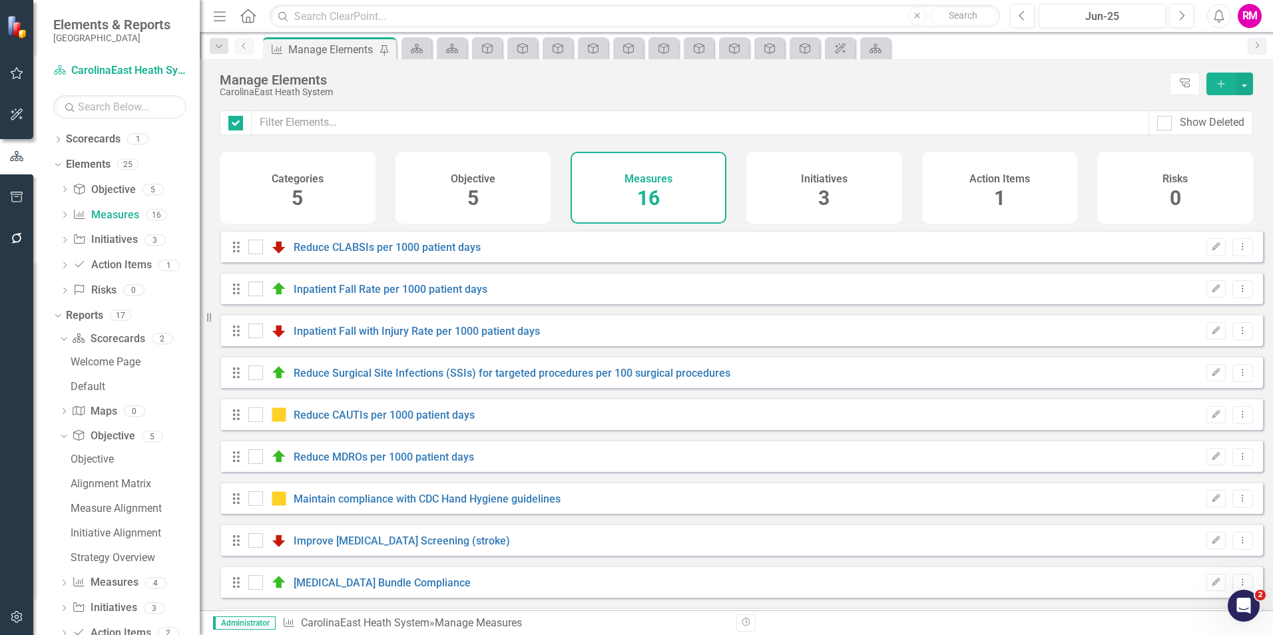
checkbox input "false"
